Goal: Transaction & Acquisition: Purchase product/service

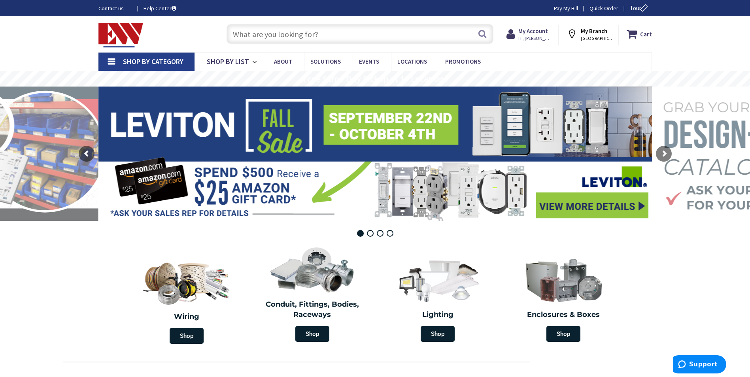
click at [287, 38] on input "text" at bounding box center [360, 34] width 267 height 20
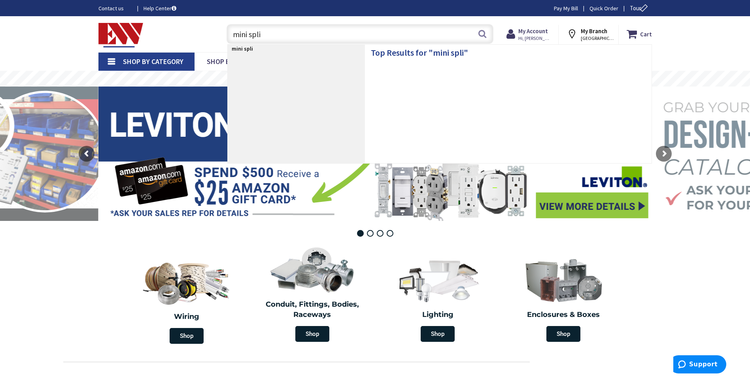
type input "mini split"
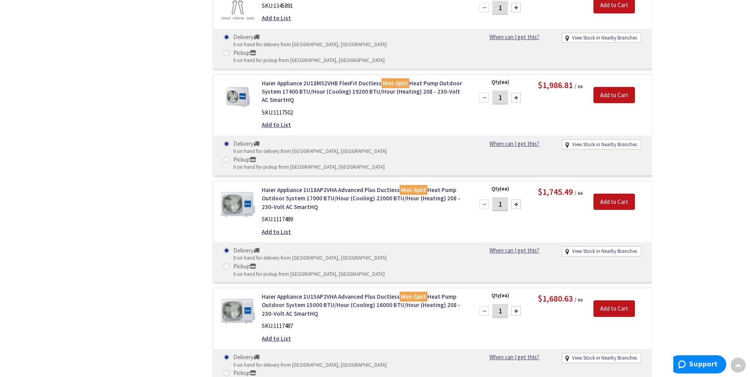
scroll to position [792, 0]
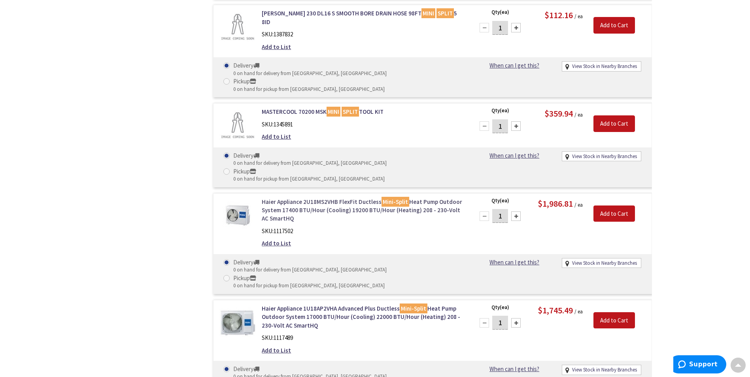
click at [304, 198] on link "Haier Appliance 2U18MS2VHB FlexFit Ductless Mini-Split Heat Pump Outdoor System…" at bounding box center [362, 210] width 201 height 25
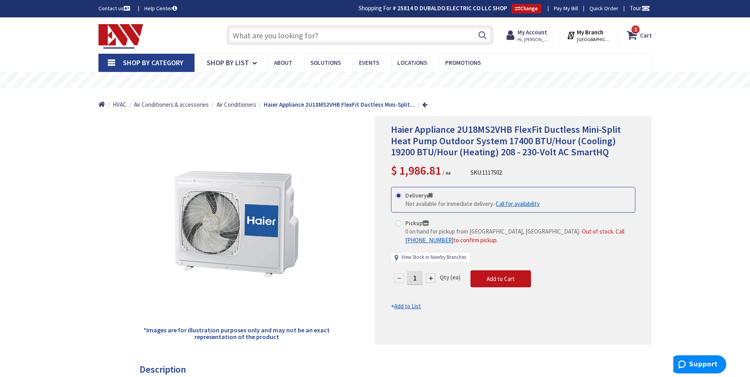
click at [429, 256] on link "View Stock in Nearby Branches" at bounding box center [433, 258] width 65 height 8
select select "data-availability"
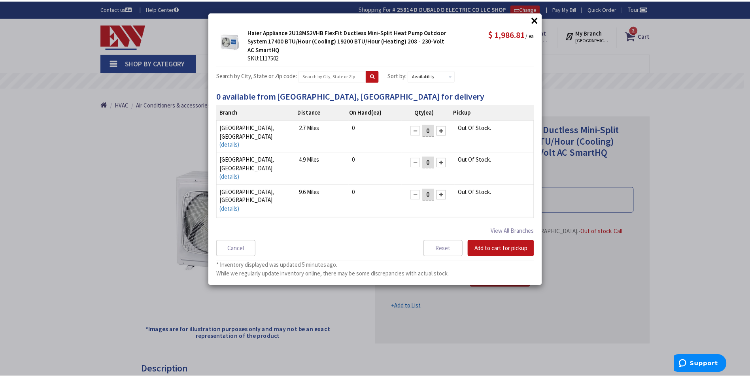
scroll to position [6, 0]
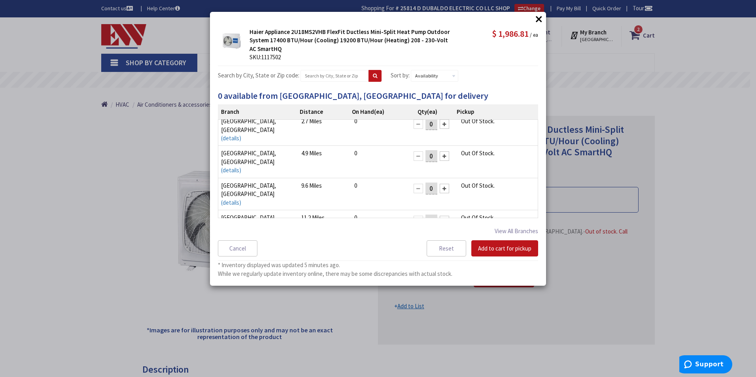
click at [539, 21] on button "×" at bounding box center [539, 19] width 12 height 12
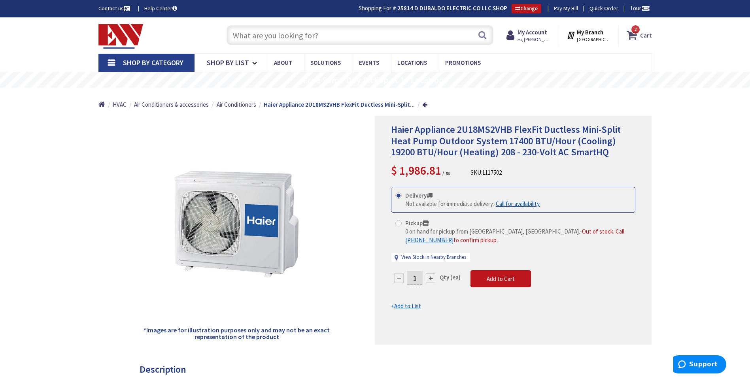
click at [634, 32] on span "2 2 items" at bounding box center [636, 30] width 10 height 10
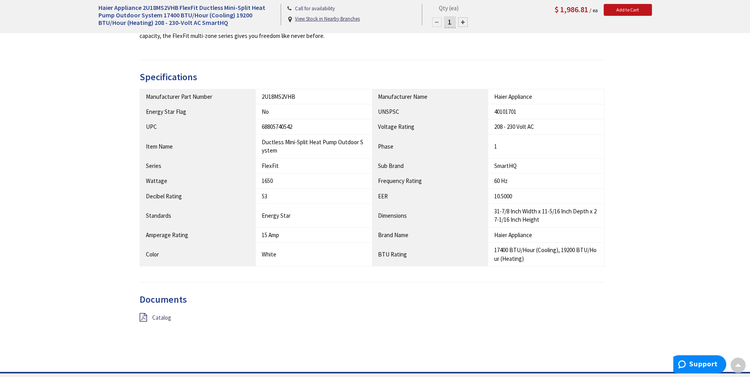
scroll to position [0, 0]
